Goal: Task Accomplishment & Management: Manage account settings

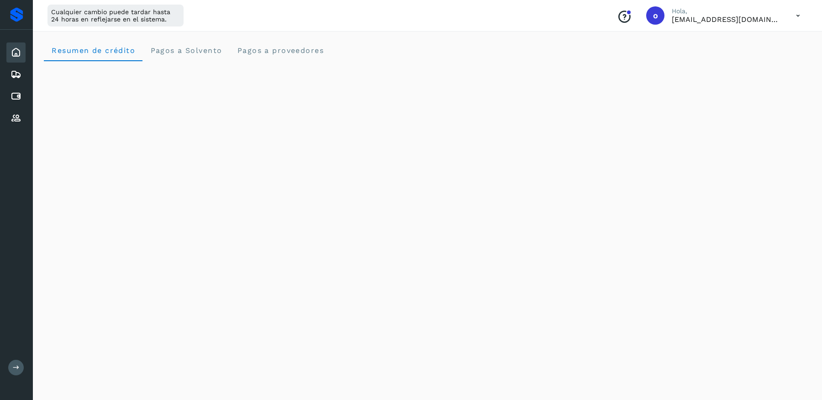
click at [796, 16] on icon at bounding box center [798, 15] width 19 height 19
click at [733, 55] on div "Cerrar sesión" at bounding box center [752, 58] width 109 height 17
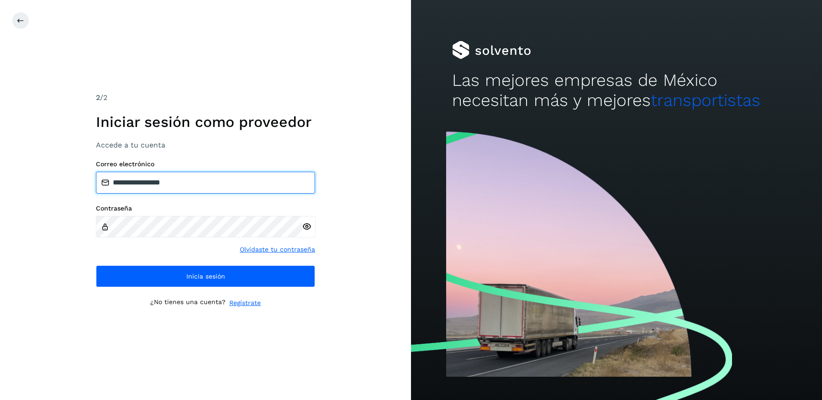
drag, startPoint x: 184, startPoint y: 183, endPoint x: 0, endPoint y: 142, distance: 188.0
click at [0, 142] on div "**********" at bounding box center [205, 200] width 411 height 400
paste input "**********"
type input "**********"
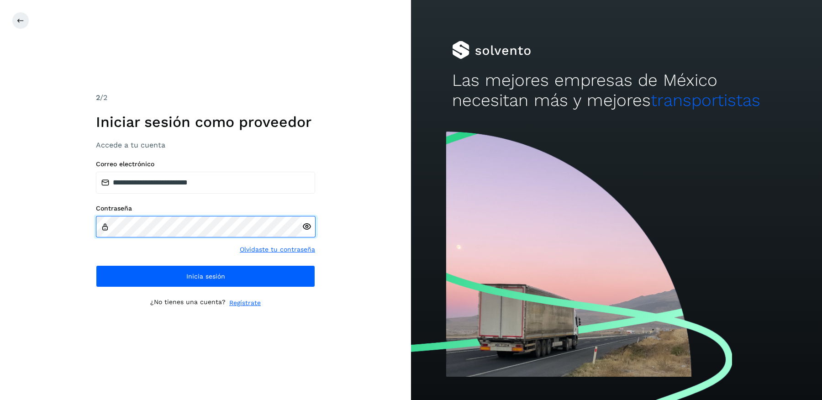
click at [34, 209] on div "**********" at bounding box center [205, 200] width 411 height 400
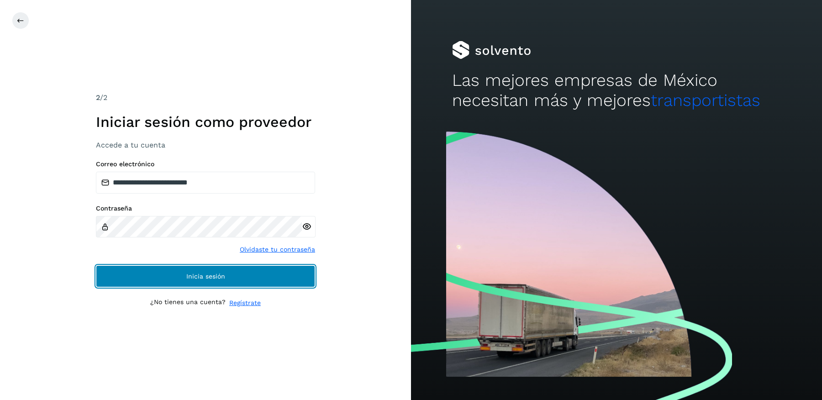
click at [120, 276] on button "Inicia sesión" at bounding box center [205, 276] width 219 height 22
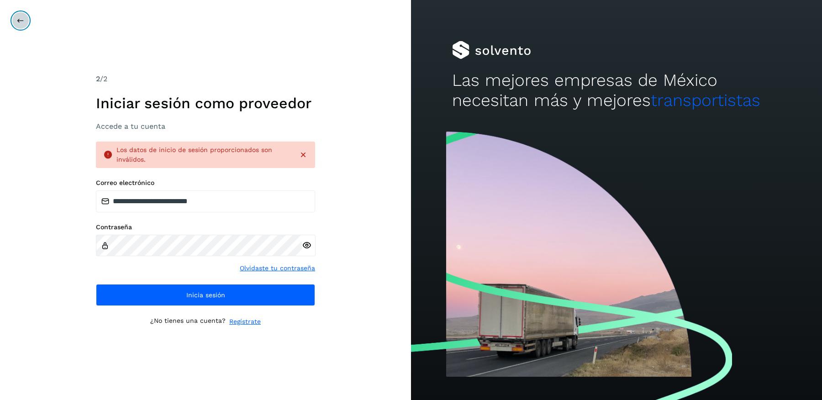
click at [23, 17] on icon at bounding box center [20, 20] width 7 height 7
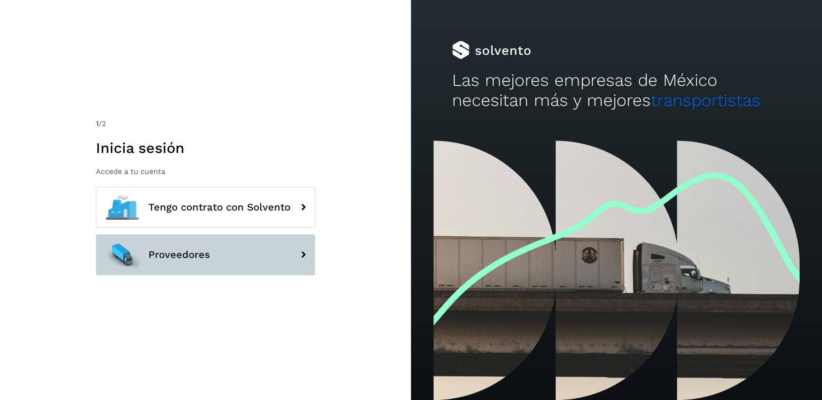
click at [222, 252] on button "Proveedores" at bounding box center [205, 254] width 219 height 41
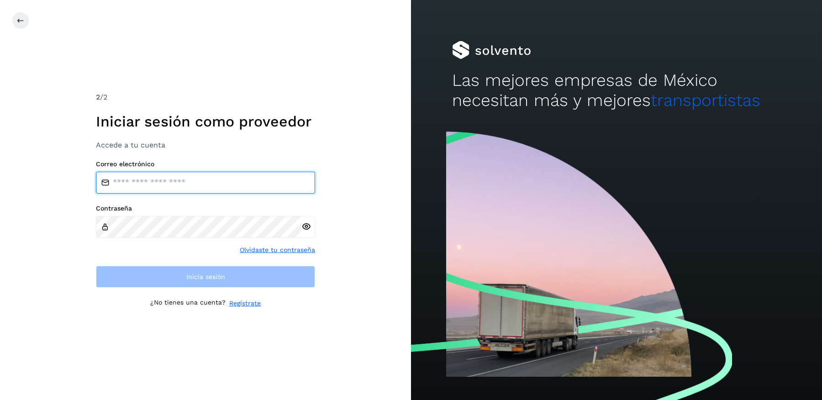
type input "**********"
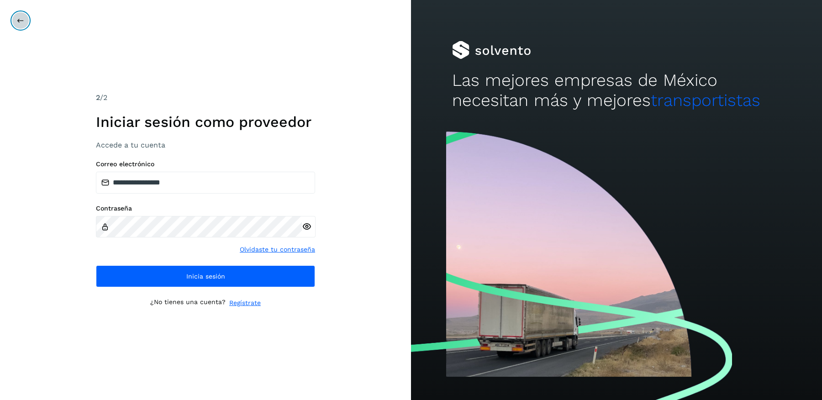
click at [21, 20] on icon at bounding box center [20, 20] width 7 height 7
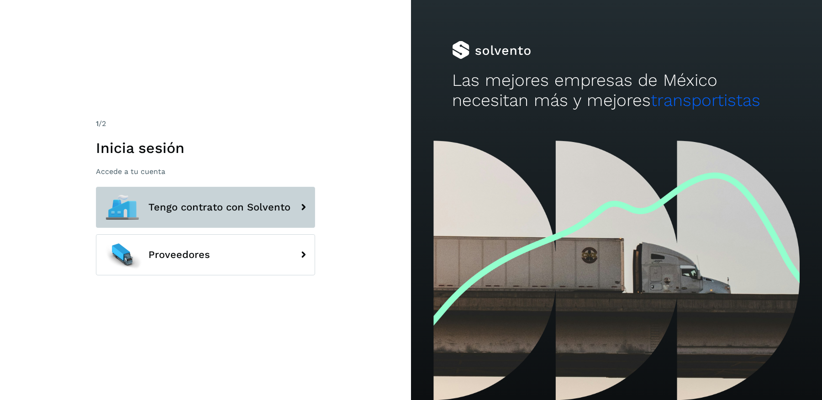
click at [167, 202] on span "Tengo contrato con Solvento" at bounding box center [219, 207] width 142 height 11
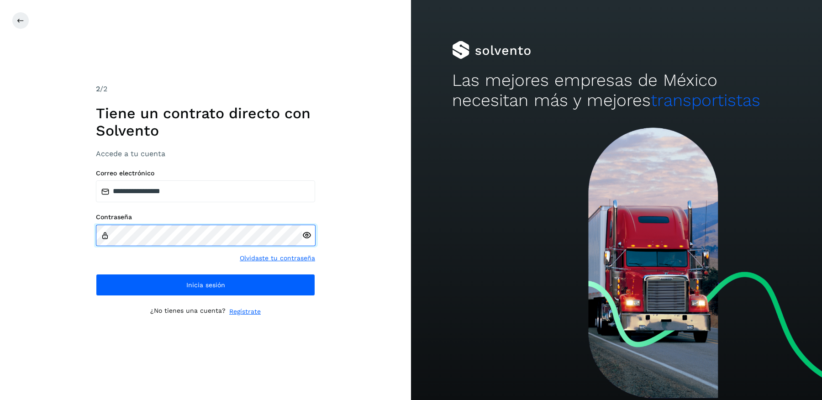
click at [7, 185] on div "**********" at bounding box center [205, 200] width 411 height 400
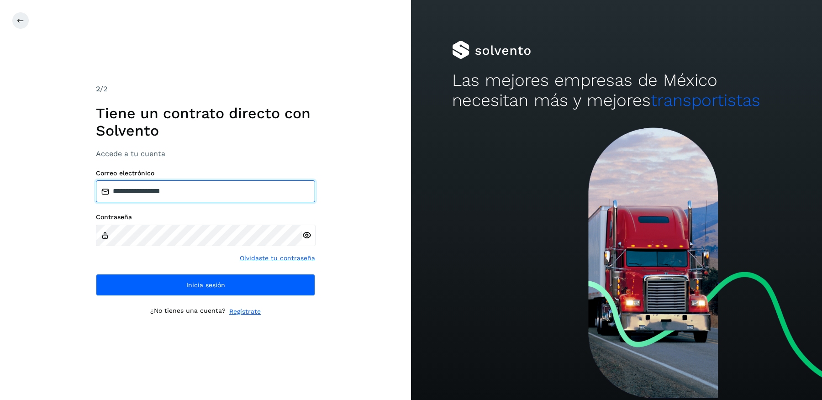
drag, startPoint x: 206, startPoint y: 194, endPoint x: 4, endPoint y: 162, distance: 204.8
click at [8, 165] on div "**********" at bounding box center [205, 200] width 411 height 400
paste input "**********"
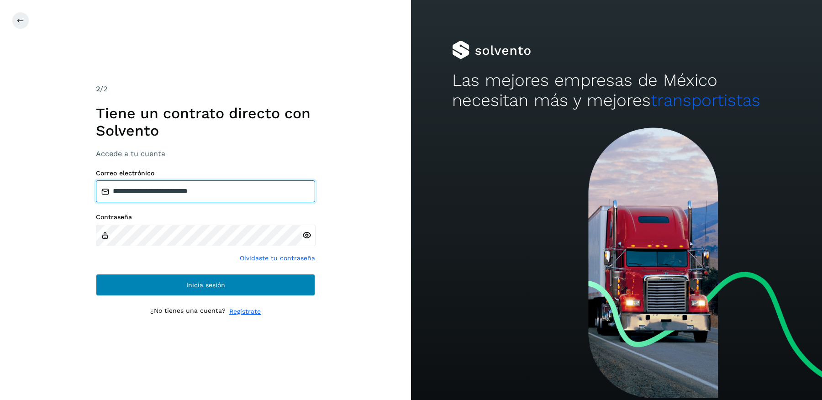
type input "**********"
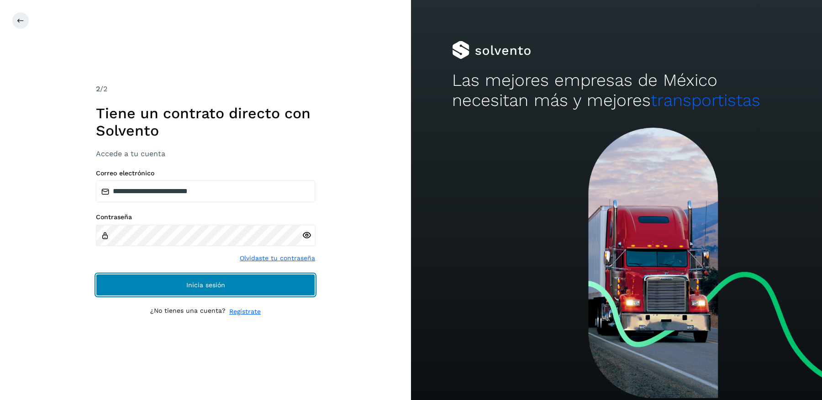
click at [142, 283] on button "Inicia sesión" at bounding box center [205, 285] width 219 height 22
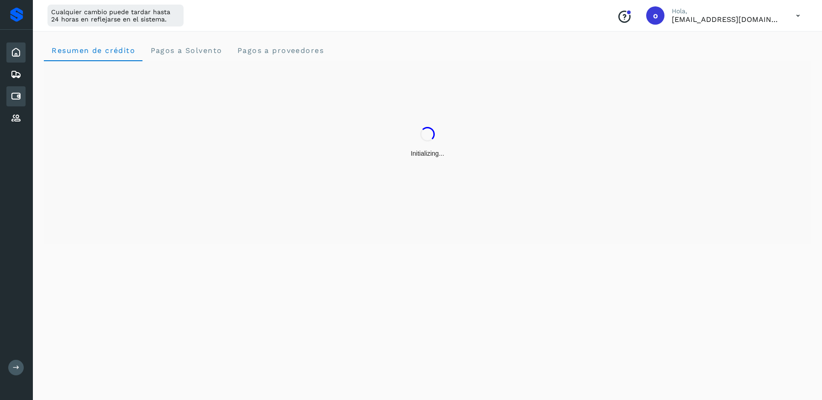
click at [16, 94] on icon at bounding box center [16, 96] width 11 height 11
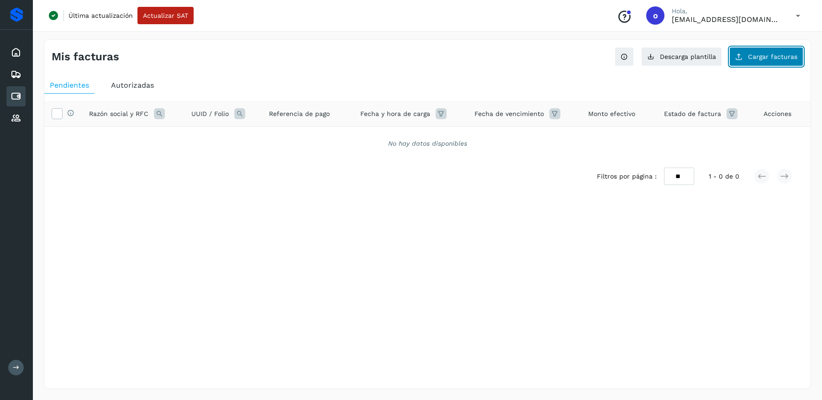
click at [759, 57] on span "Cargar facturas" at bounding box center [772, 56] width 49 height 6
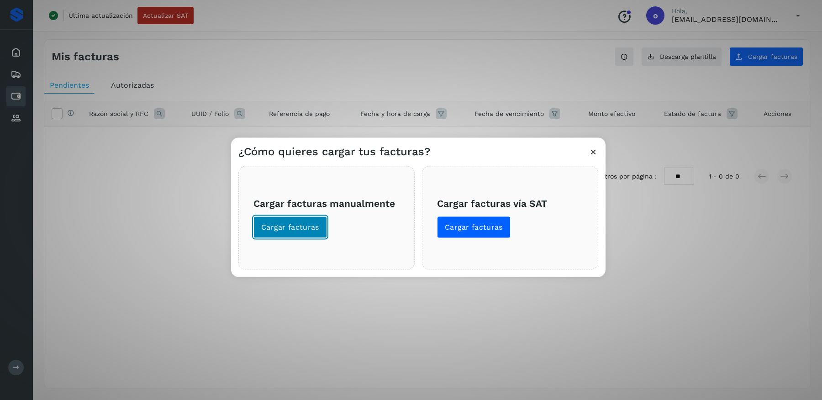
click at [302, 232] on span "Cargar facturas" at bounding box center [290, 227] width 58 height 10
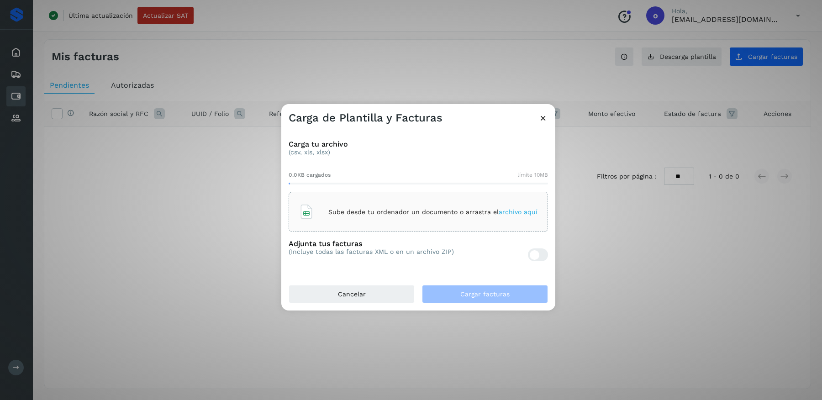
click at [399, 130] on div "Carga tu archivo (csv, xls, xlsx) 0.0KB cargados límite 10MB Sube desde tu orde…" at bounding box center [418, 205] width 274 height 160
click at [474, 295] on span "Cargar facturas" at bounding box center [484, 294] width 49 height 6
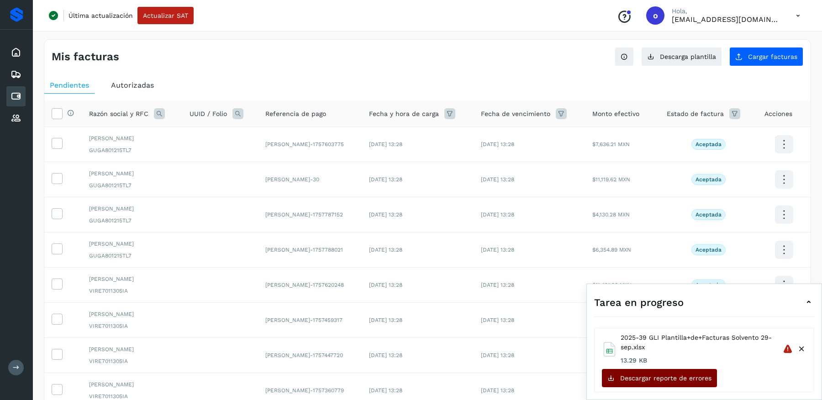
click at [634, 376] on span "Descargar reporte de errores" at bounding box center [665, 378] width 91 height 6
click at [809, 305] on icon at bounding box center [808, 302] width 11 height 11
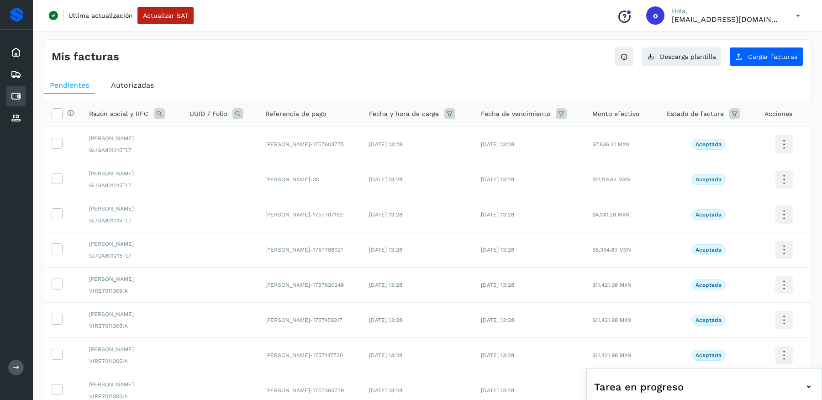
click at [809, 388] on icon at bounding box center [808, 386] width 11 height 11
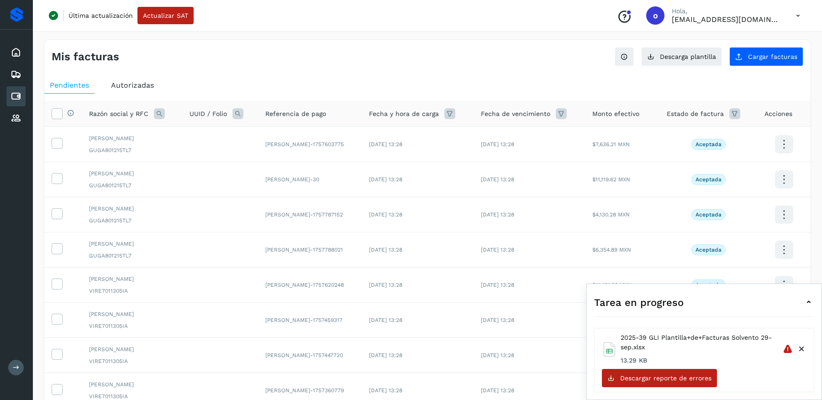
click at [802, 349] on icon at bounding box center [802, 349] width 10 height 10
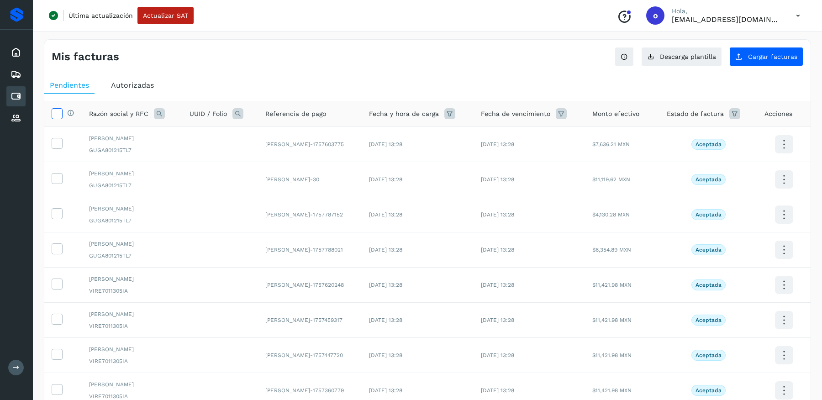
click at [60, 114] on icon at bounding box center [57, 113] width 10 height 10
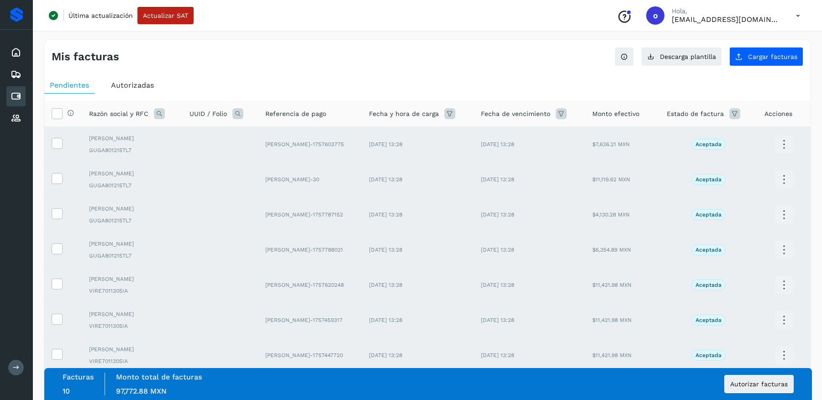
scroll to position [153, 0]
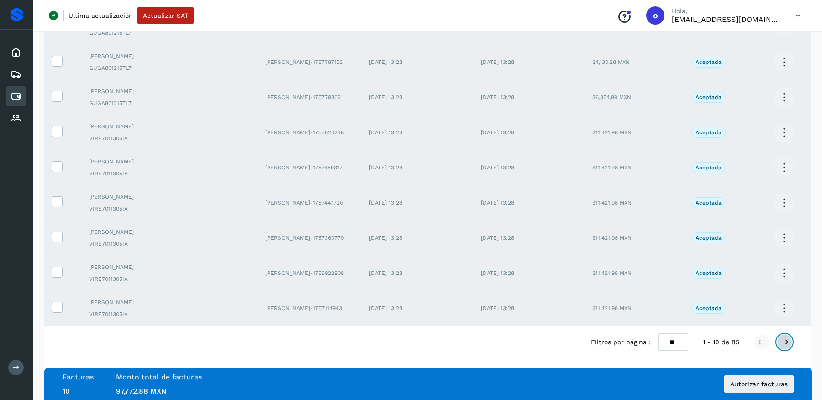
click at [788, 338] on icon at bounding box center [784, 342] width 9 height 9
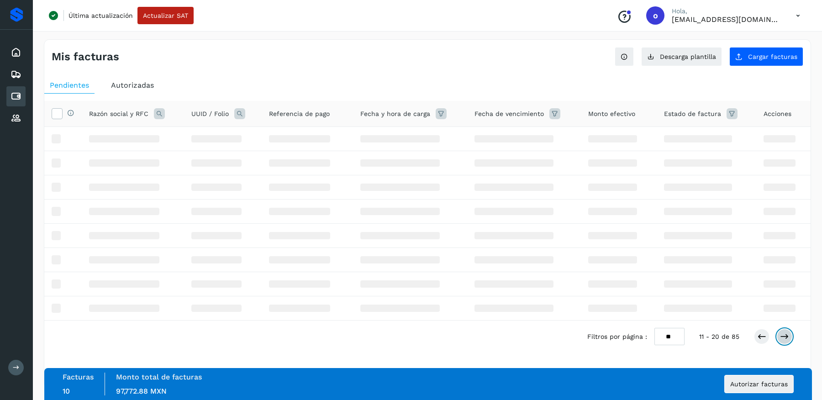
scroll to position [0, 0]
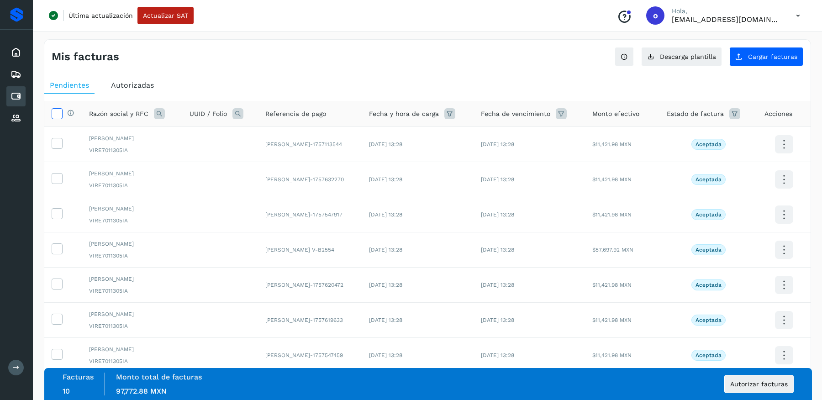
click at [57, 110] on icon at bounding box center [57, 113] width 10 height 10
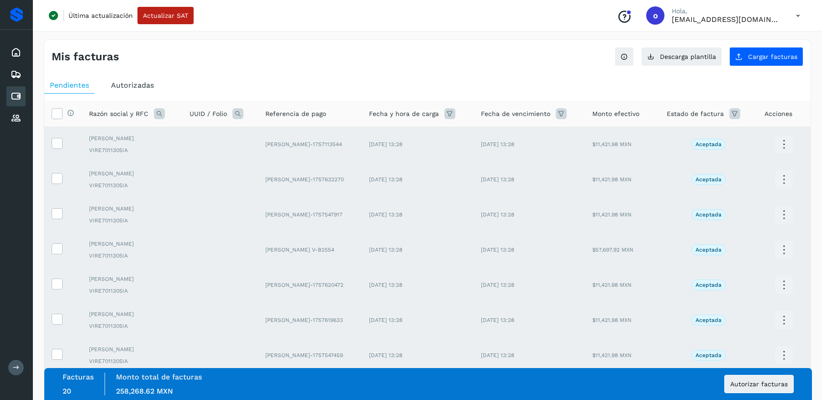
scroll to position [153, 0]
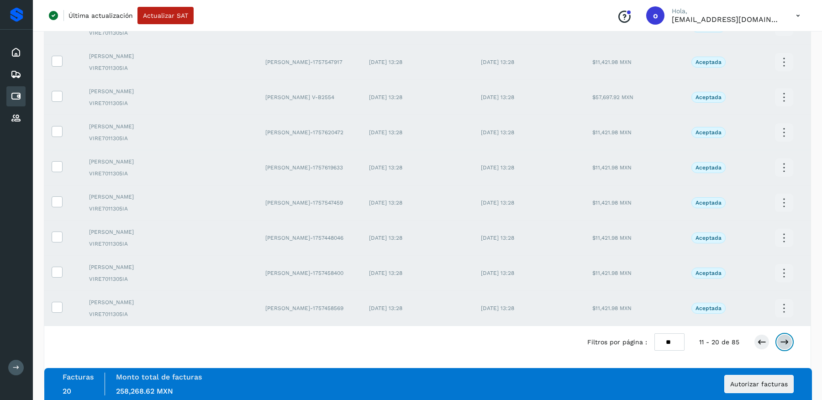
click at [786, 341] on icon at bounding box center [784, 342] width 9 height 9
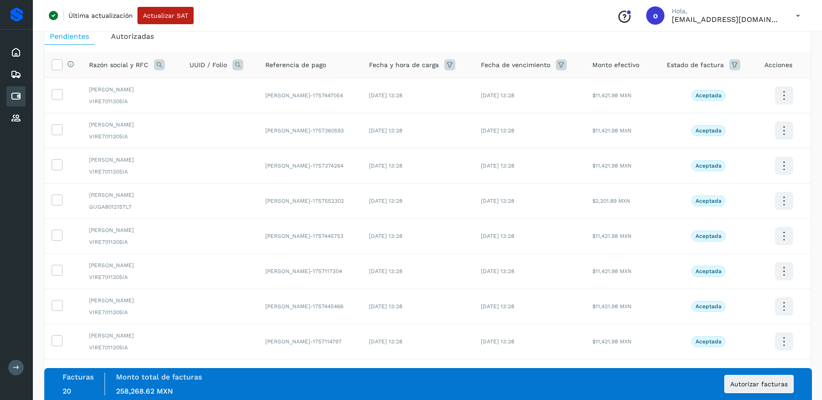
scroll to position [50, 0]
click at [56, 65] on icon at bounding box center [57, 63] width 10 height 10
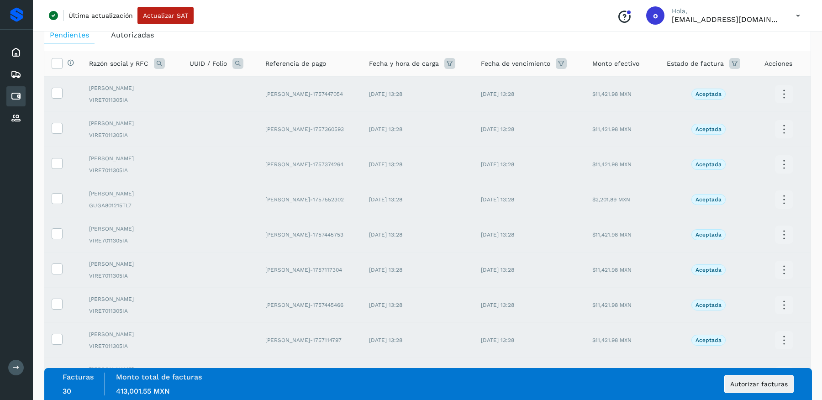
scroll to position [153, 0]
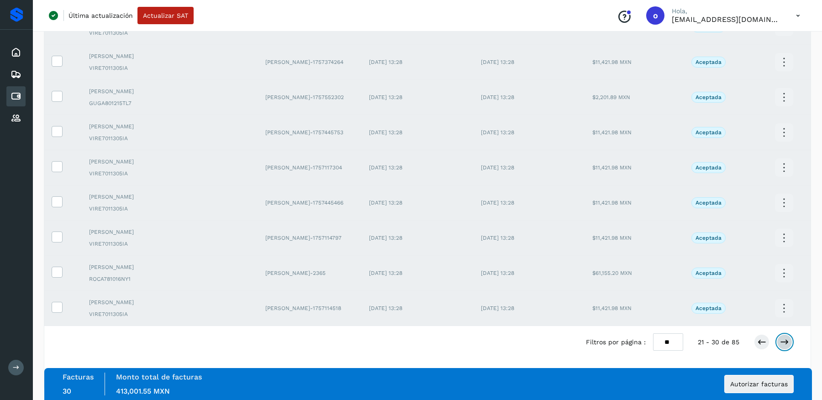
click at [786, 338] on icon at bounding box center [784, 342] width 9 height 9
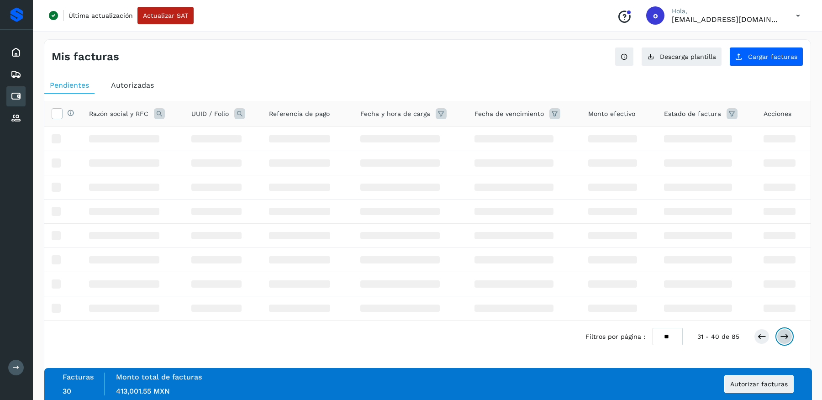
scroll to position [0, 0]
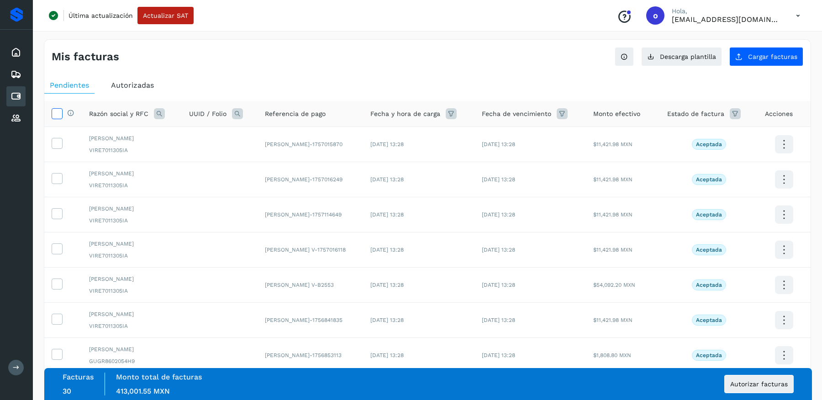
click at [58, 113] on icon at bounding box center [57, 113] width 10 height 10
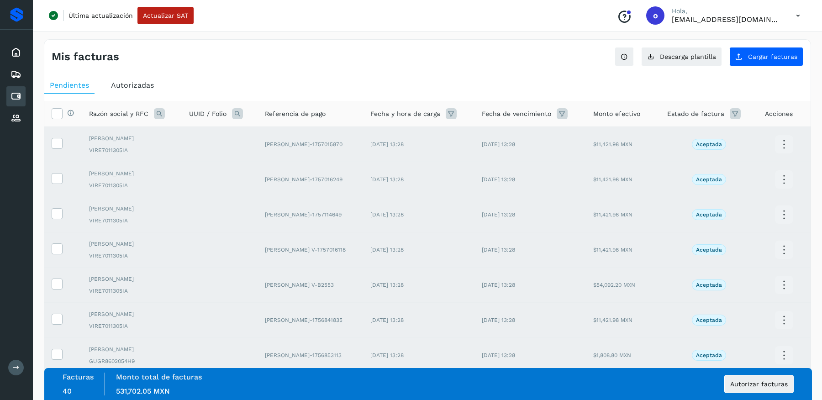
scroll to position [153, 0]
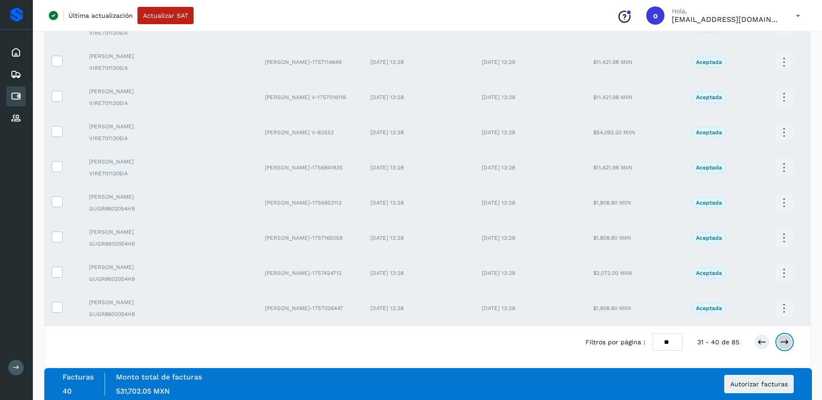
click at [788, 338] on icon at bounding box center [784, 342] width 9 height 9
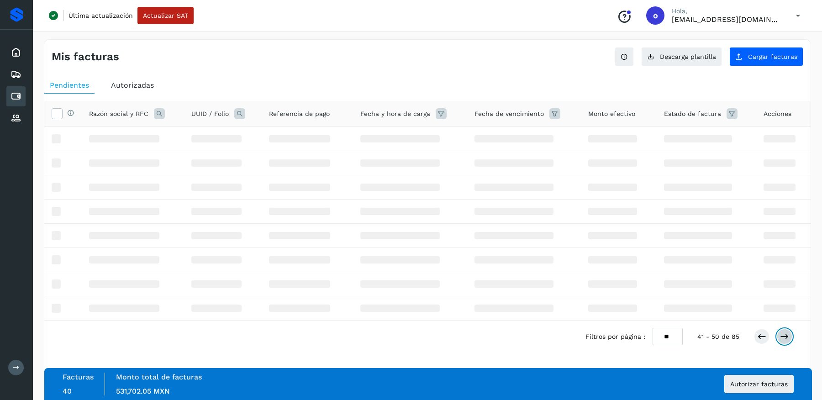
scroll to position [0, 0]
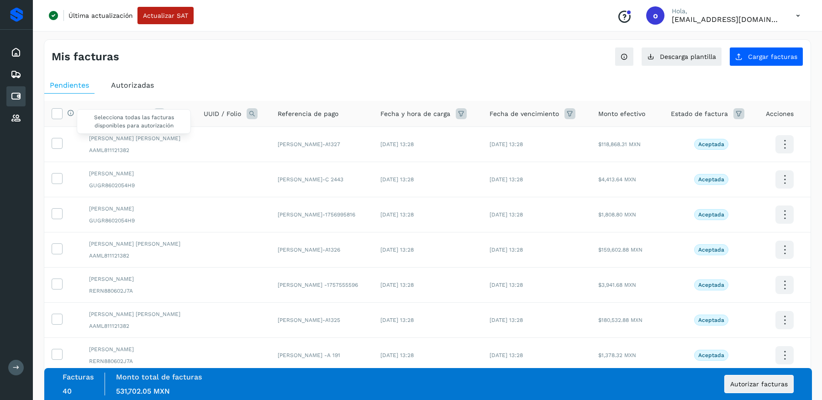
click at [63, 110] on div "Selecciona todas las facturas disponibles para autorización" at bounding box center [69, 114] width 12 height 10
click at [58, 111] on icon at bounding box center [57, 113] width 10 height 10
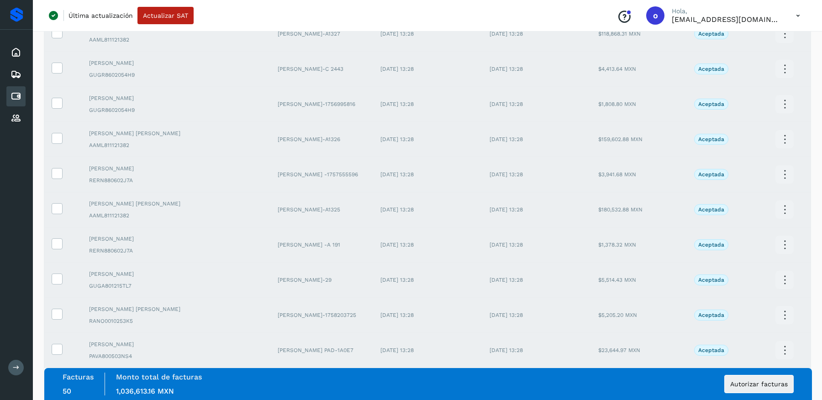
scroll to position [153, 0]
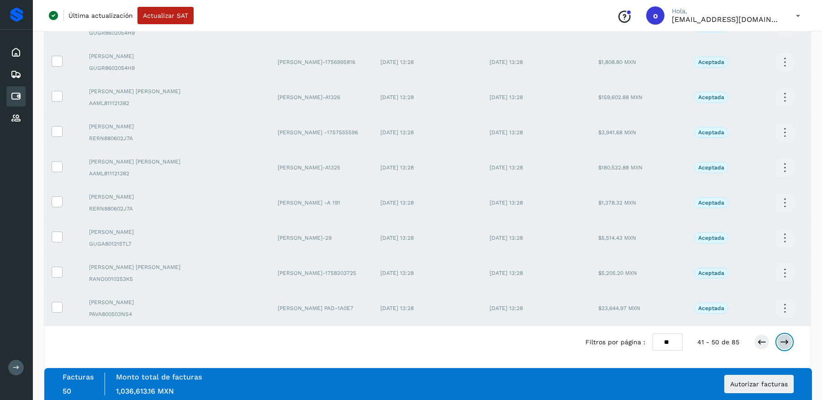
click at [786, 341] on icon at bounding box center [784, 342] width 9 height 9
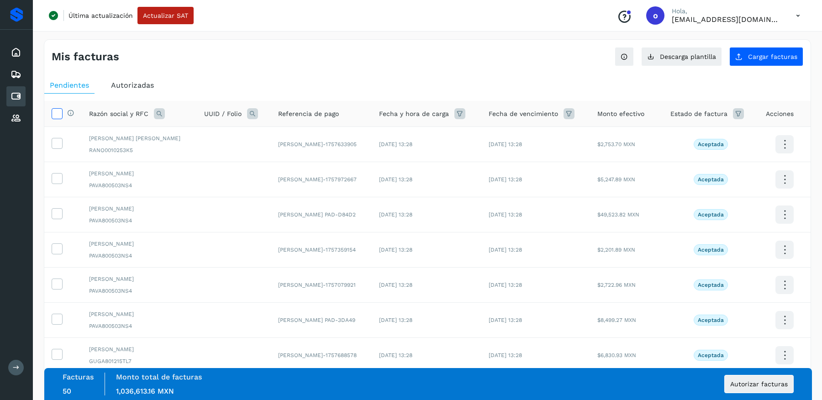
click at [60, 113] on icon at bounding box center [57, 113] width 10 height 10
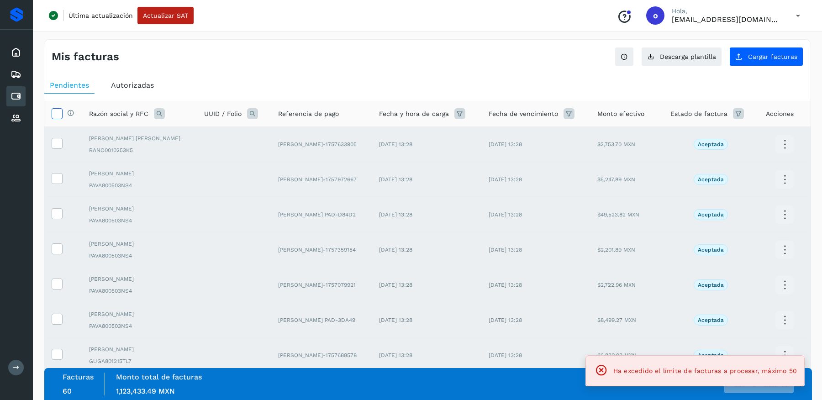
click at [58, 109] on icon at bounding box center [57, 113] width 10 height 10
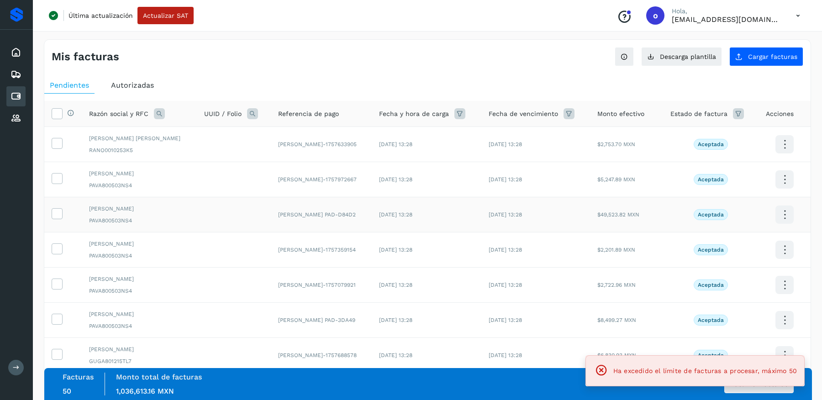
scroll to position [153, 0]
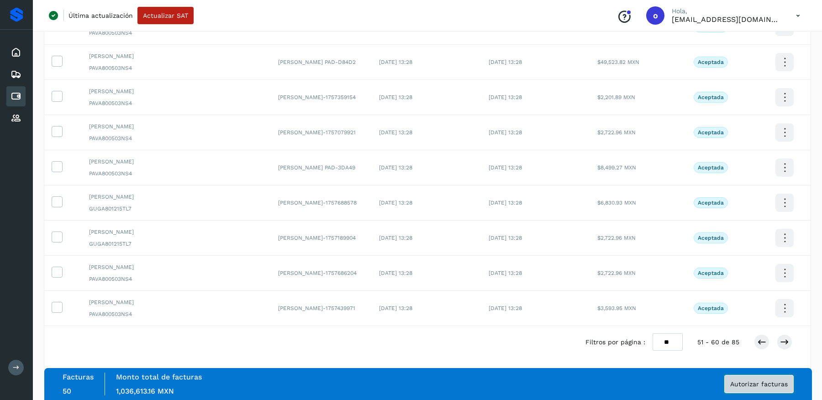
click at [758, 383] on span "Autorizar facturas" at bounding box center [759, 384] width 58 height 6
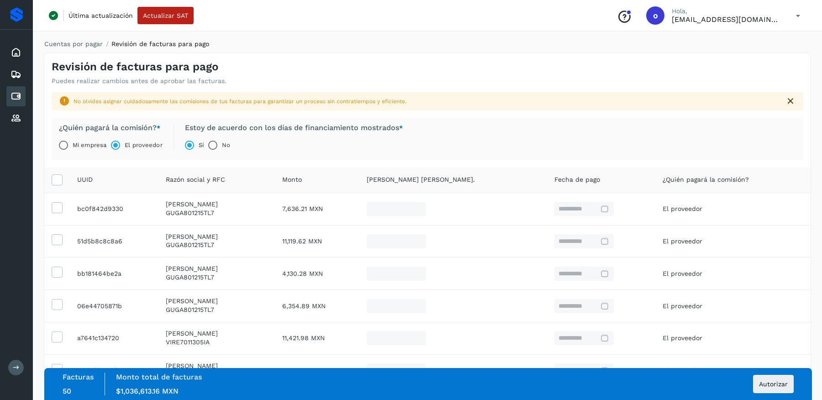
scroll to position [213, 0]
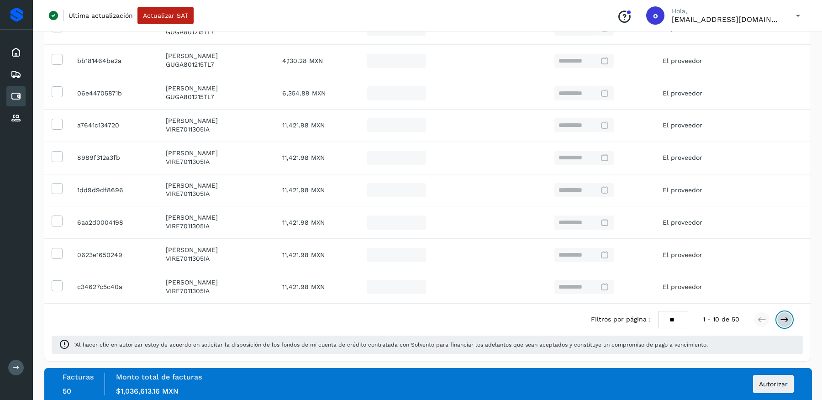
click at [788, 320] on icon at bounding box center [784, 319] width 9 height 9
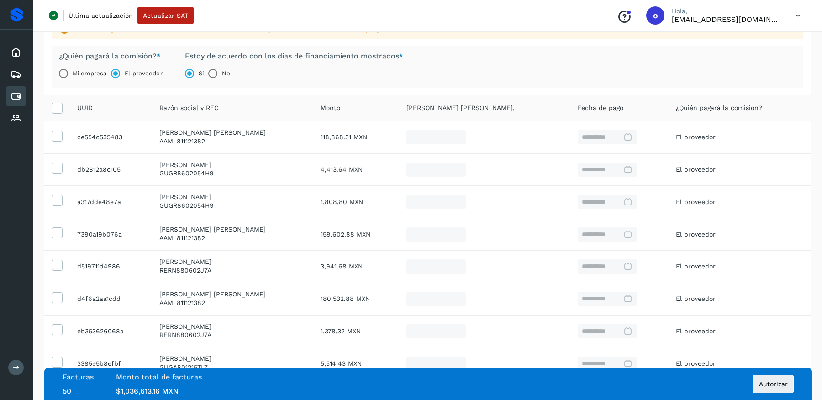
scroll to position [0, 0]
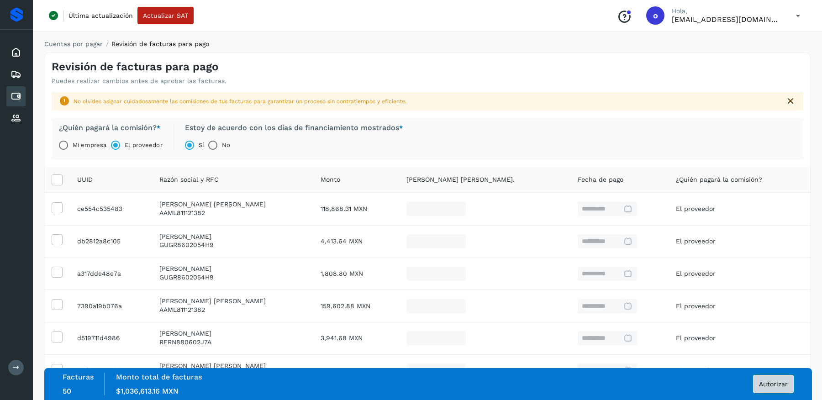
click at [767, 390] on button "Autorizar" at bounding box center [773, 384] width 41 height 18
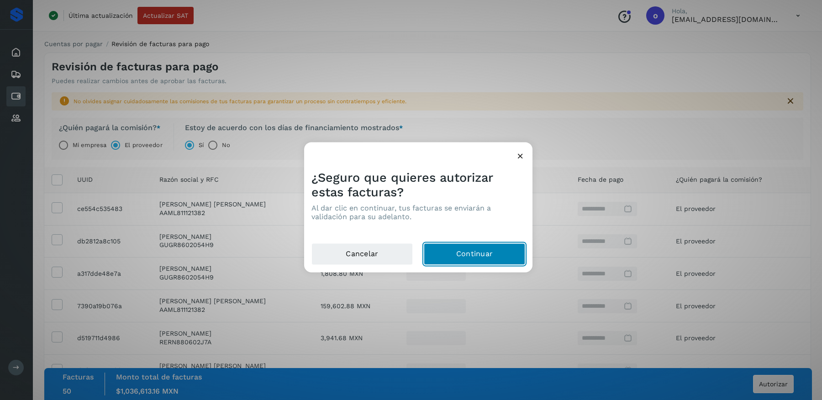
click at [491, 258] on button "Continuar" at bounding box center [474, 254] width 101 height 22
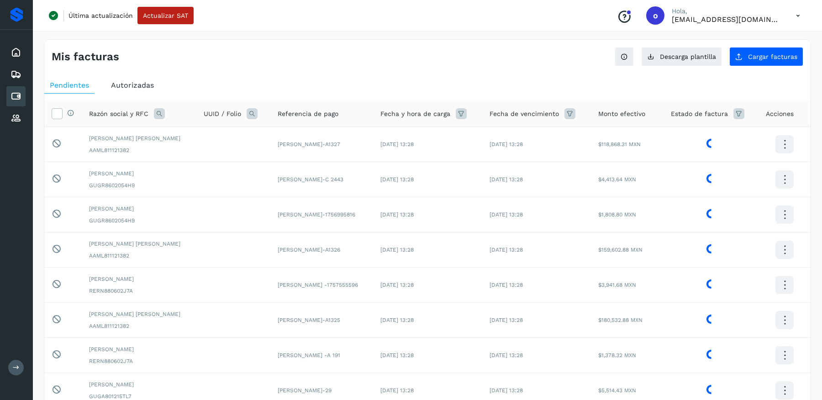
click at [143, 79] on div "Autorizadas" at bounding box center [132, 85] width 54 height 16
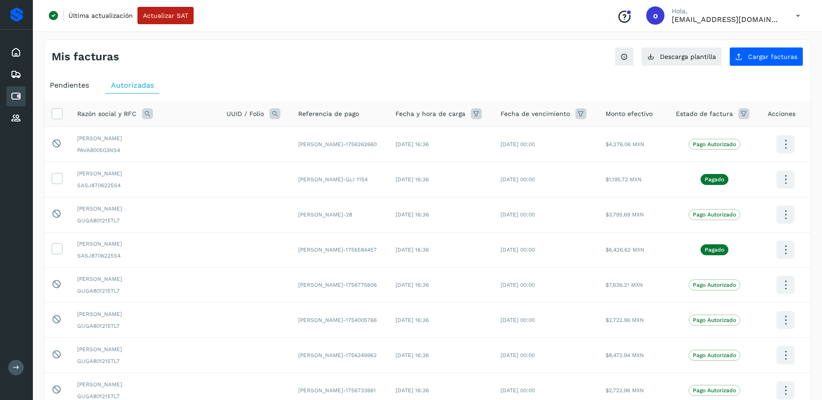
click at [78, 81] on span "Pendientes" at bounding box center [69, 85] width 39 height 9
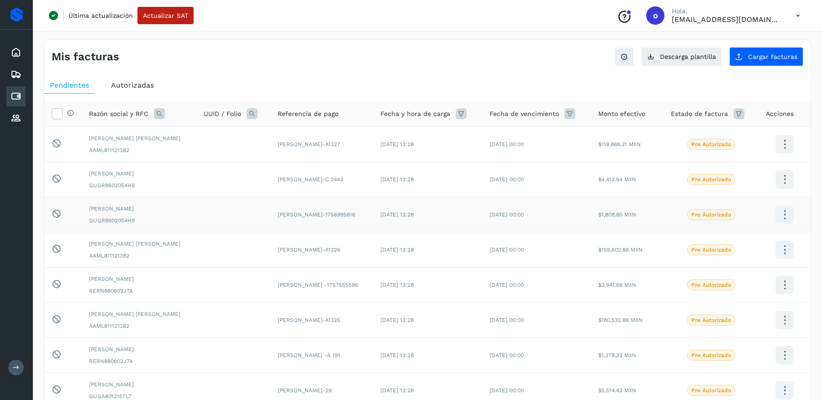
scroll to position [153, 0]
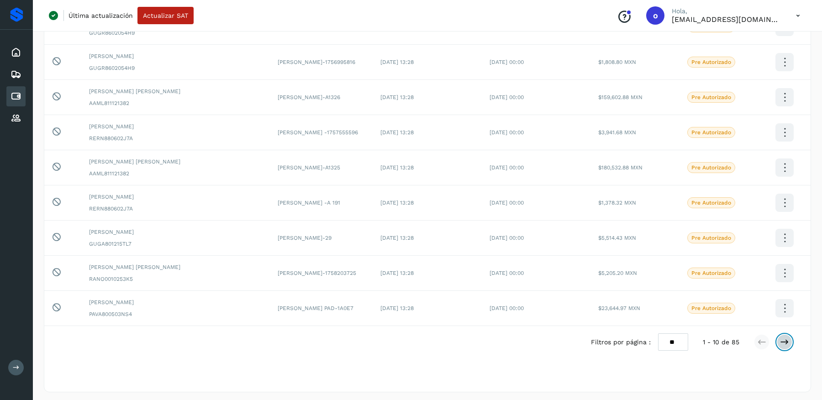
click at [786, 341] on icon at bounding box center [784, 342] width 9 height 9
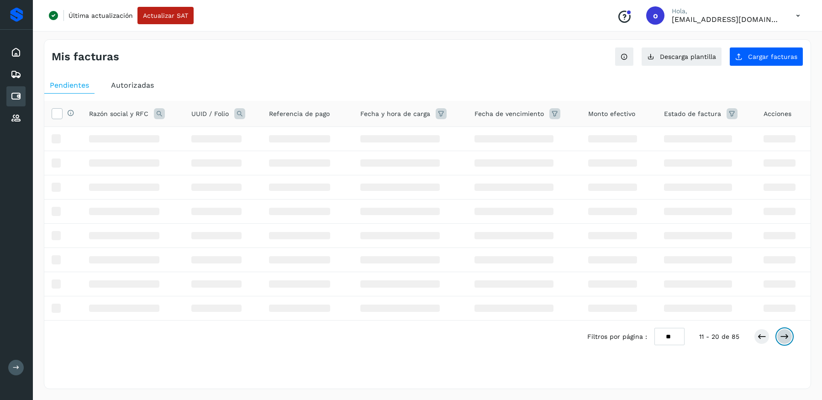
scroll to position [0, 0]
click at [786, 341] on button at bounding box center [785, 337] width 16 height 16
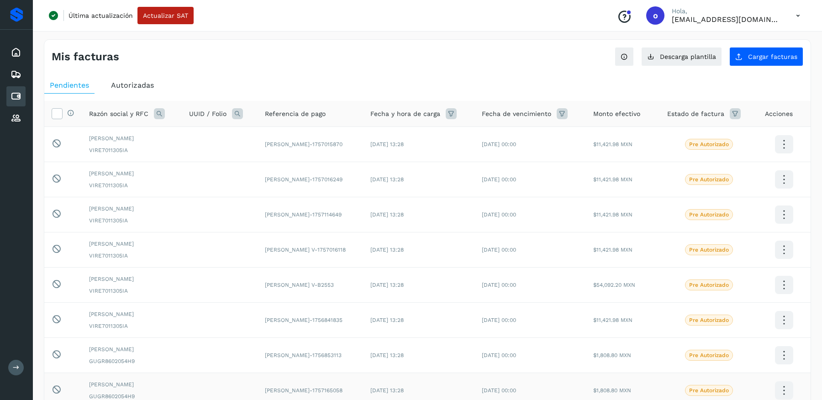
scroll to position [153, 0]
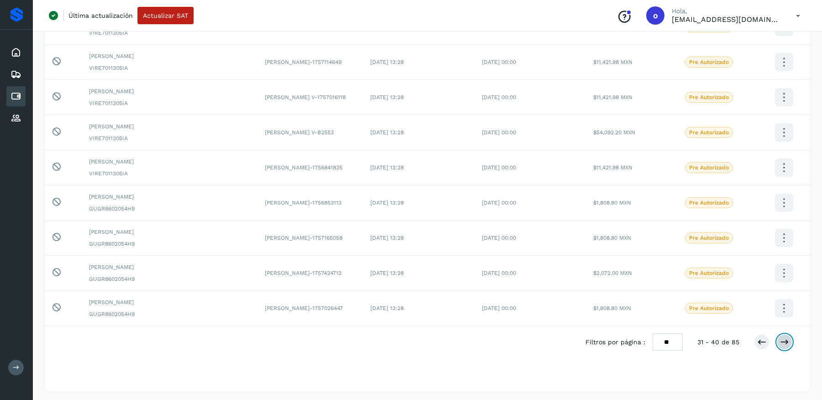
click at [786, 338] on icon at bounding box center [784, 342] width 9 height 9
click at [782, 341] on icon at bounding box center [784, 342] width 9 height 9
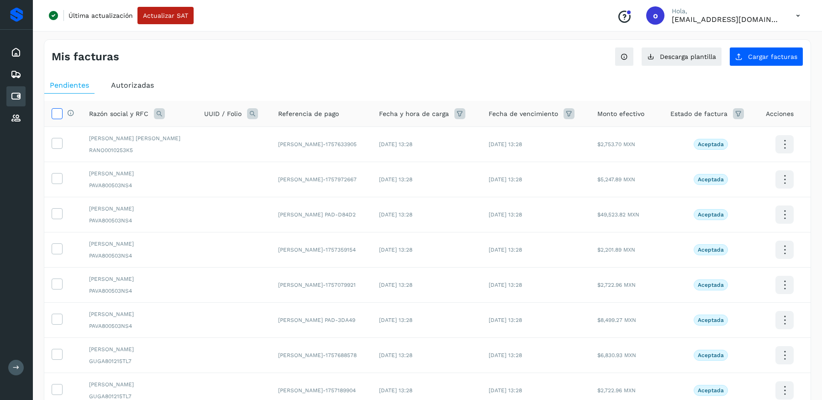
click at [55, 113] on icon at bounding box center [57, 113] width 10 height 10
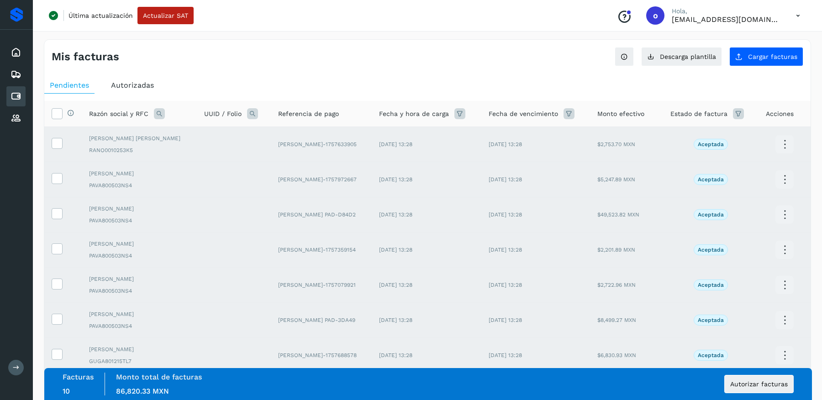
scroll to position [153, 0]
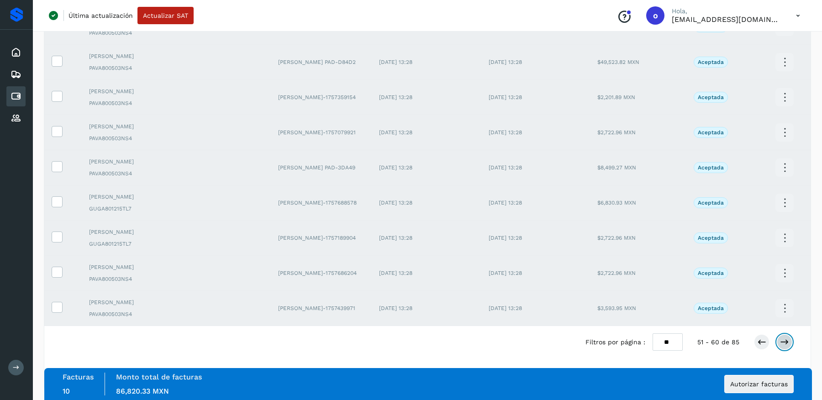
click at [783, 341] on icon at bounding box center [784, 342] width 9 height 9
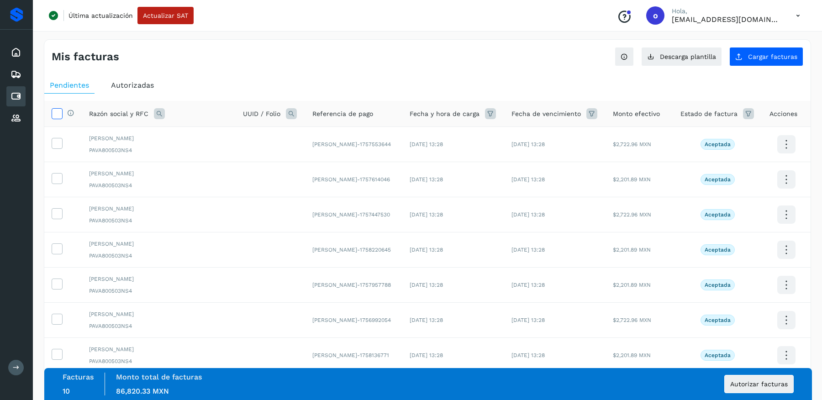
click at [57, 115] on icon at bounding box center [57, 113] width 10 height 10
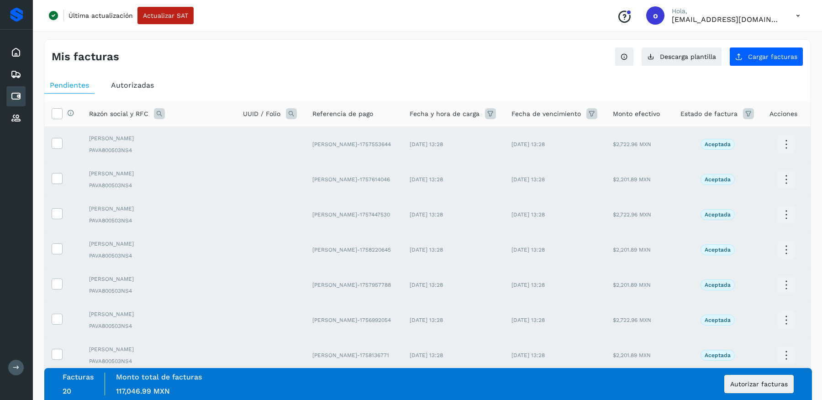
scroll to position [153, 0]
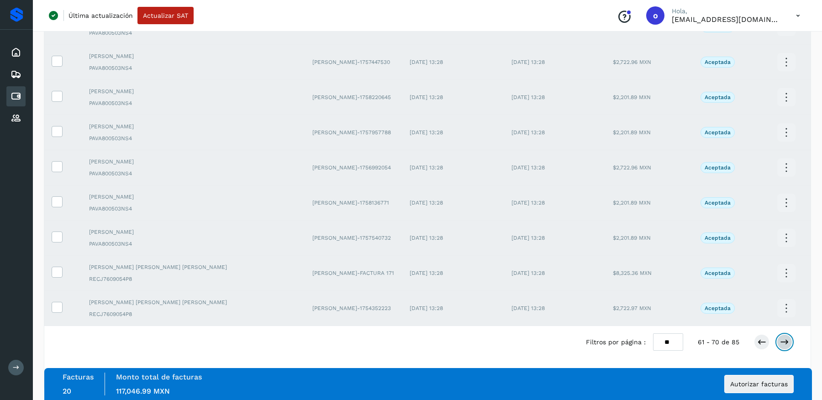
click at [785, 340] on icon at bounding box center [784, 342] width 9 height 9
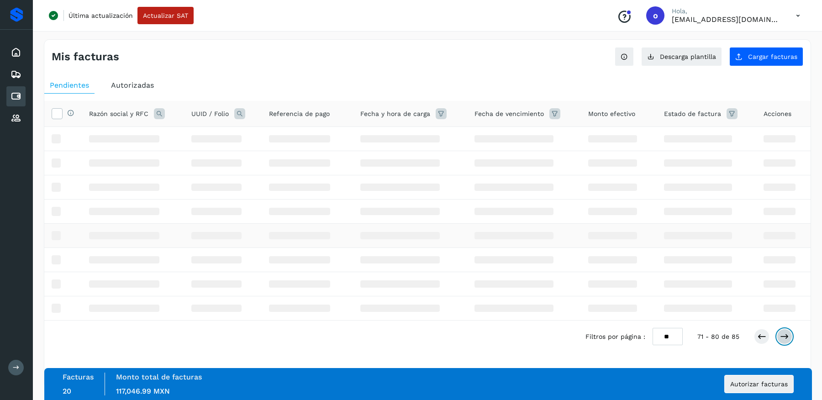
scroll to position [0, 0]
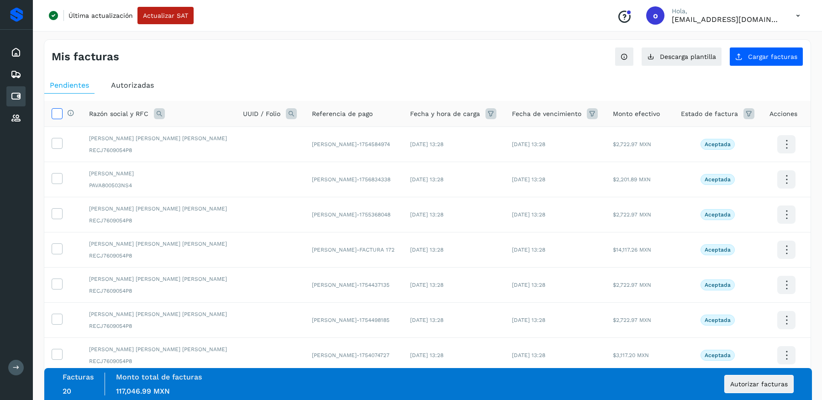
click at [56, 117] on icon at bounding box center [57, 113] width 10 height 10
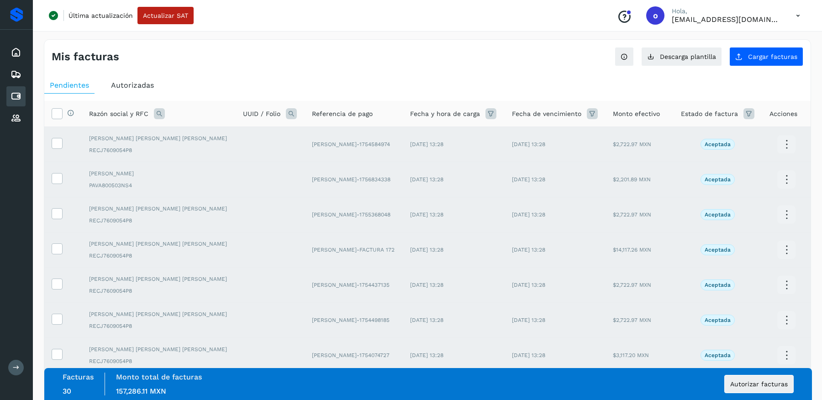
scroll to position [153, 0]
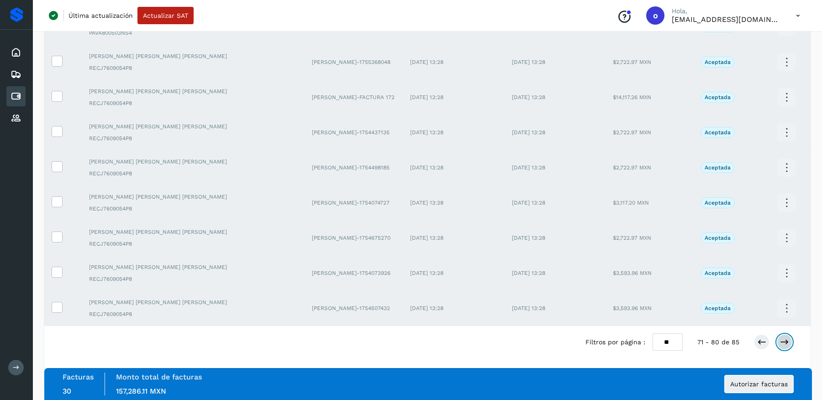
click at [784, 341] on icon at bounding box center [784, 342] width 9 height 9
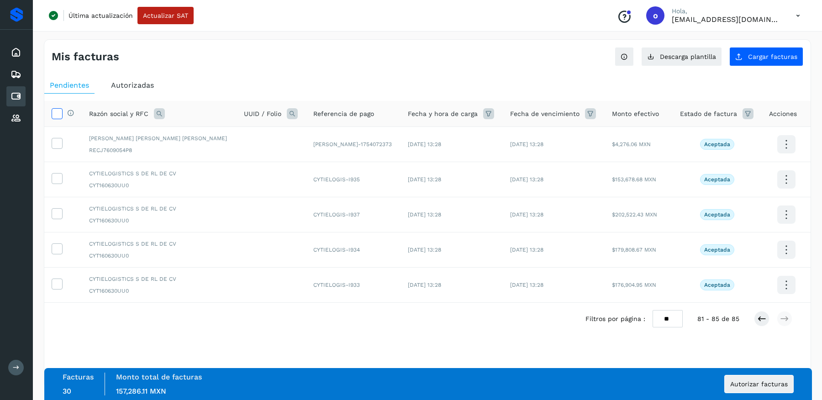
click at [58, 110] on icon at bounding box center [57, 113] width 10 height 10
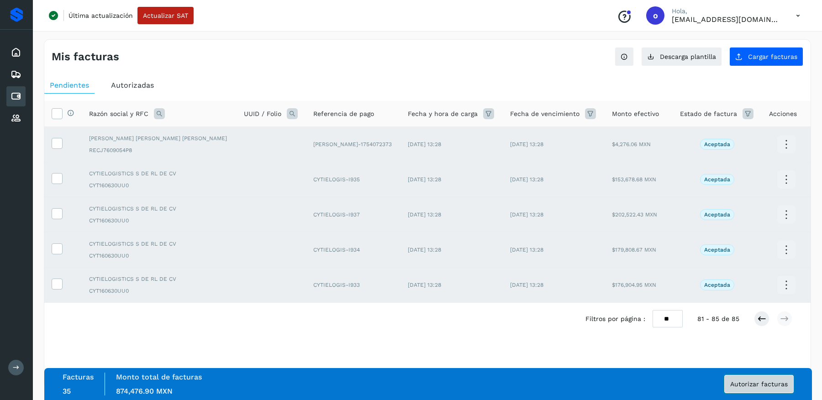
click at [770, 382] on span "Autorizar facturas" at bounding box center [759, 384] width 58 height 6
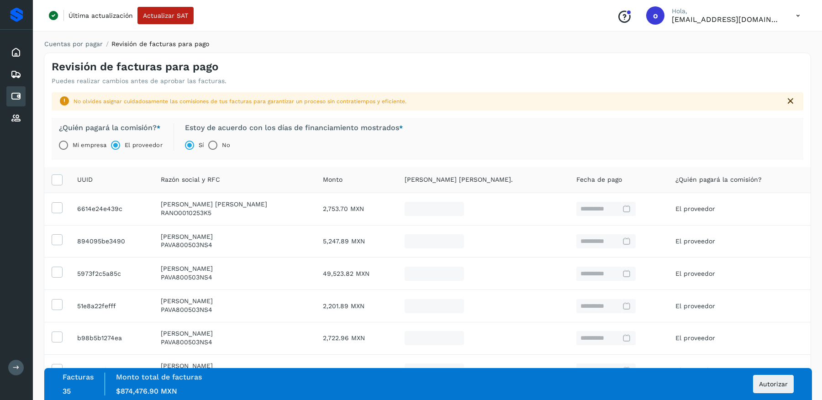
scroll to position [213, 0]
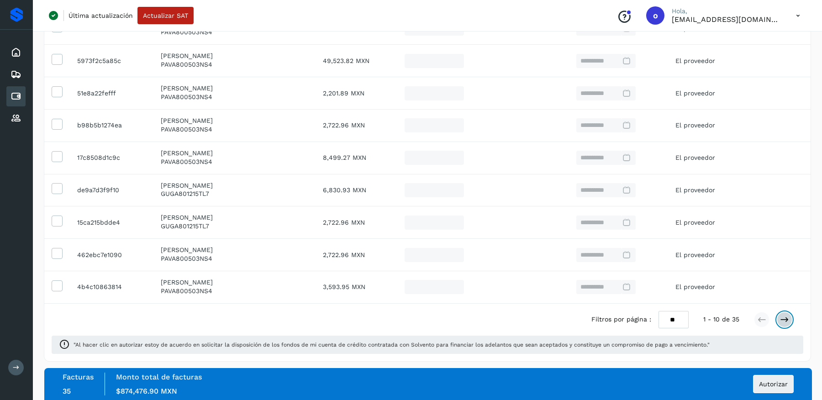
click at [783, 318] on icon at bounding box center [784, 319] width 9 height 9
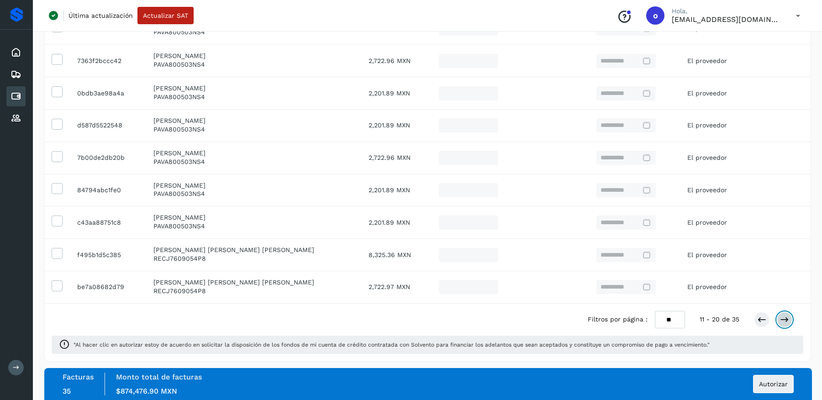
click at [783, 318] on icon at bounding box center [784, 319] width 9 height 9
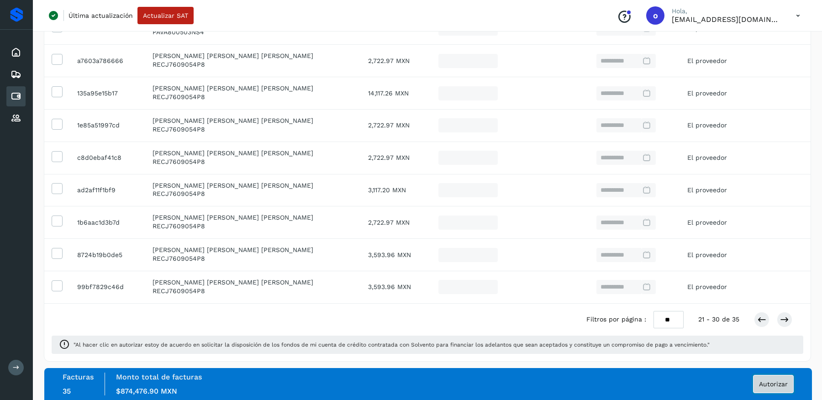
click at [774, 390] on button "Autorizar" at bounding box center [773, 384] width 41 height 18
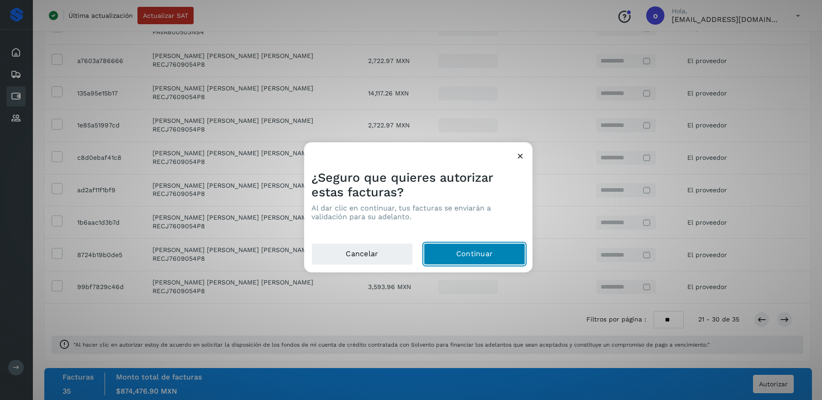
click at [452, 258] on button "Continuar" at bounding box center [474, 254] width 101 height 22
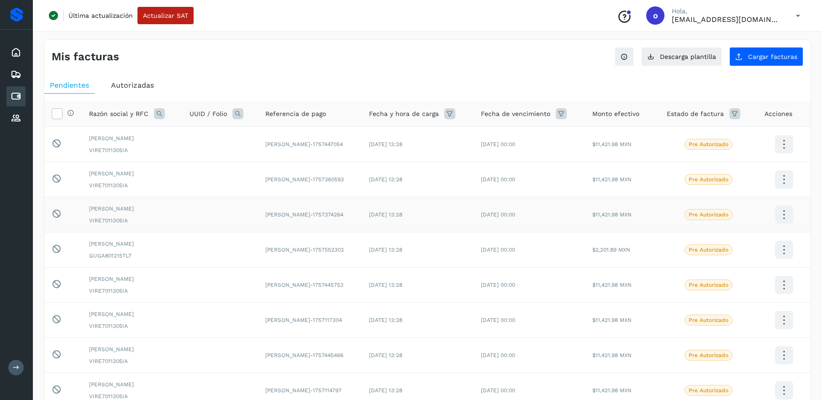
click at [388, 222] on td "[DATE] 13:28" at bounding box center [418, 214] width 112 height 35
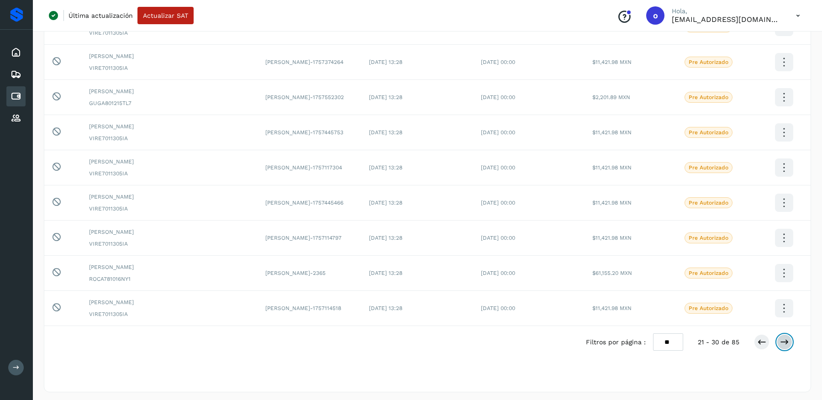
click at [784, 343] on icon at bounding box center [784, 342] width 9 height 9
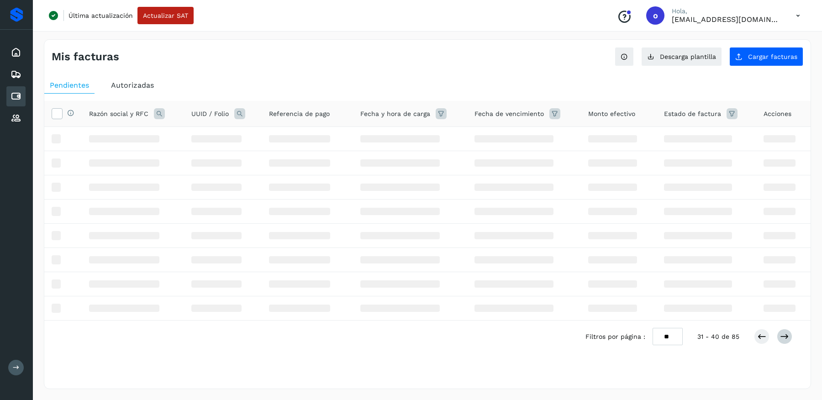
click at [784, 343] on div "Filtros por página : ** ** ** 31 - 40 de 85" at bounding box center [696, 336] width 222 height 17
click at [784, 336] on icon at bounding box center [784, 336] width 9 height 9
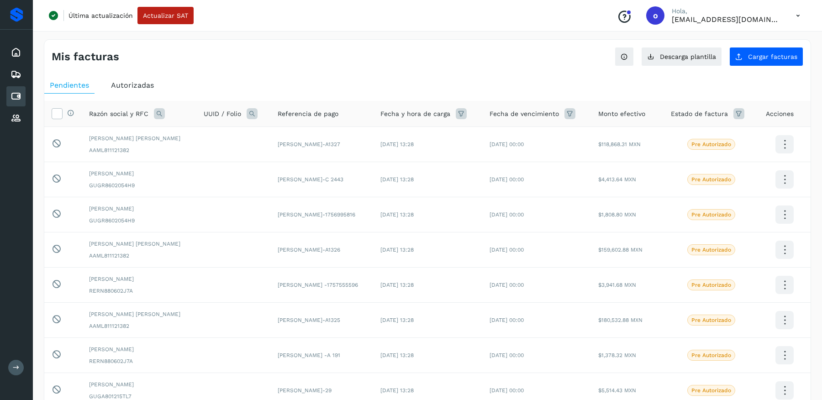
click at [784, 338] on td at bounding box center [785, 355] width 52 height 35
